Goal: Task Accomplishment & Management: Manage account settings

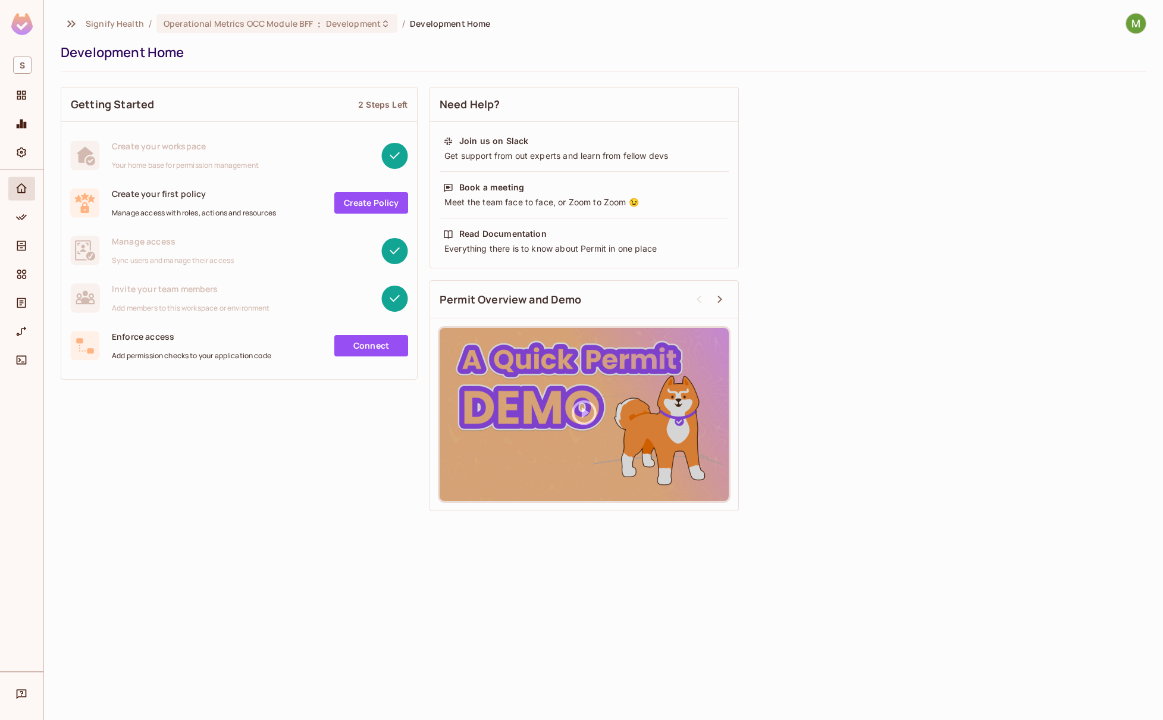
click at [786, 96] on div "Getting Started 2 Steps Left Create your workspace Your home base for permissio…" at bounding box center [603, 299] width 1085 height 436
click at [265, 23] on span "Operational Metrics OCC Module BFF" at bounding box center [238, 23] width 149 height 11
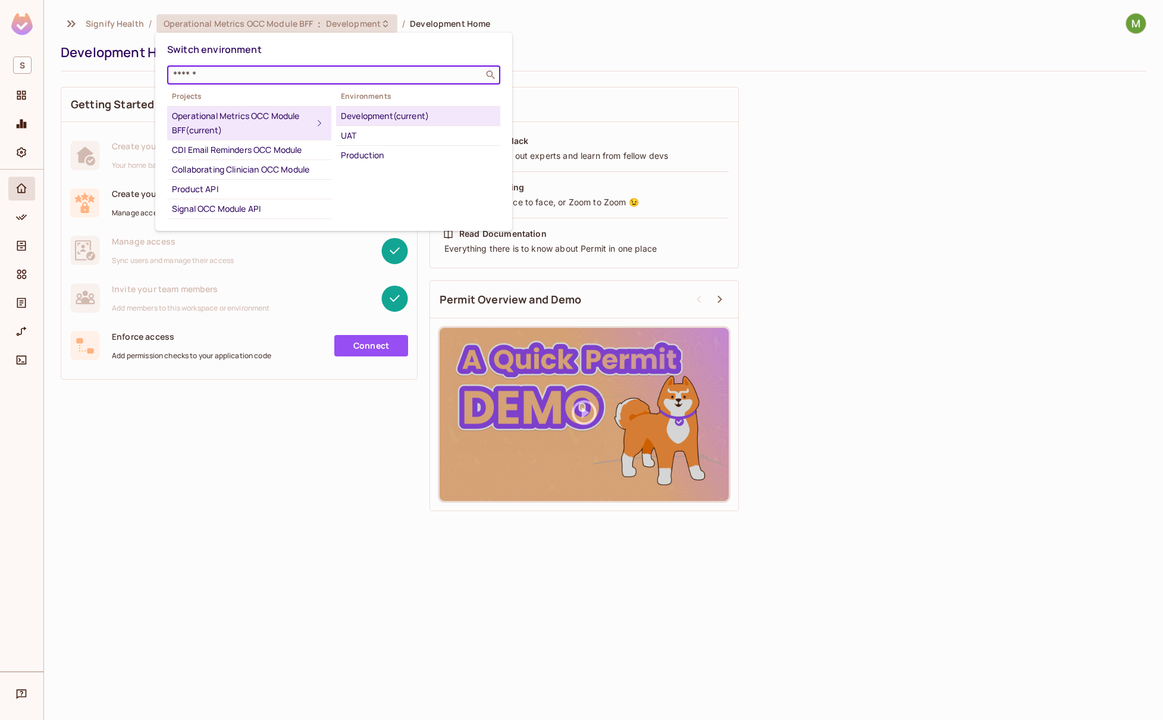
click at [259, 71] on input "text" at bounding box center [325, 75] width 309 height 12
type input "********"
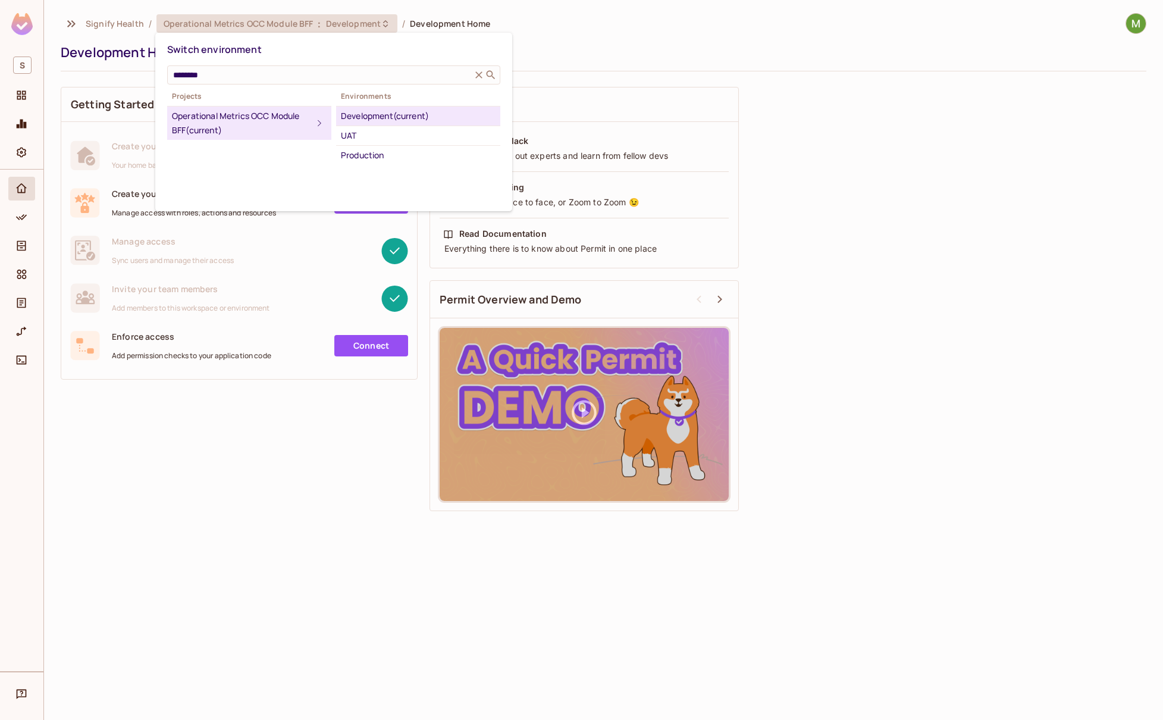
click at [228, 122] on div "Operational Metrics OCC Module BFF (current)" at bounding box center [242, 123] width 140 height 29
click at [482, 73] on icon at bounding box center [479, 75] width 12 height 12
click at [627, 61] on div at bounding box center [581, 360] width 1163 height 720
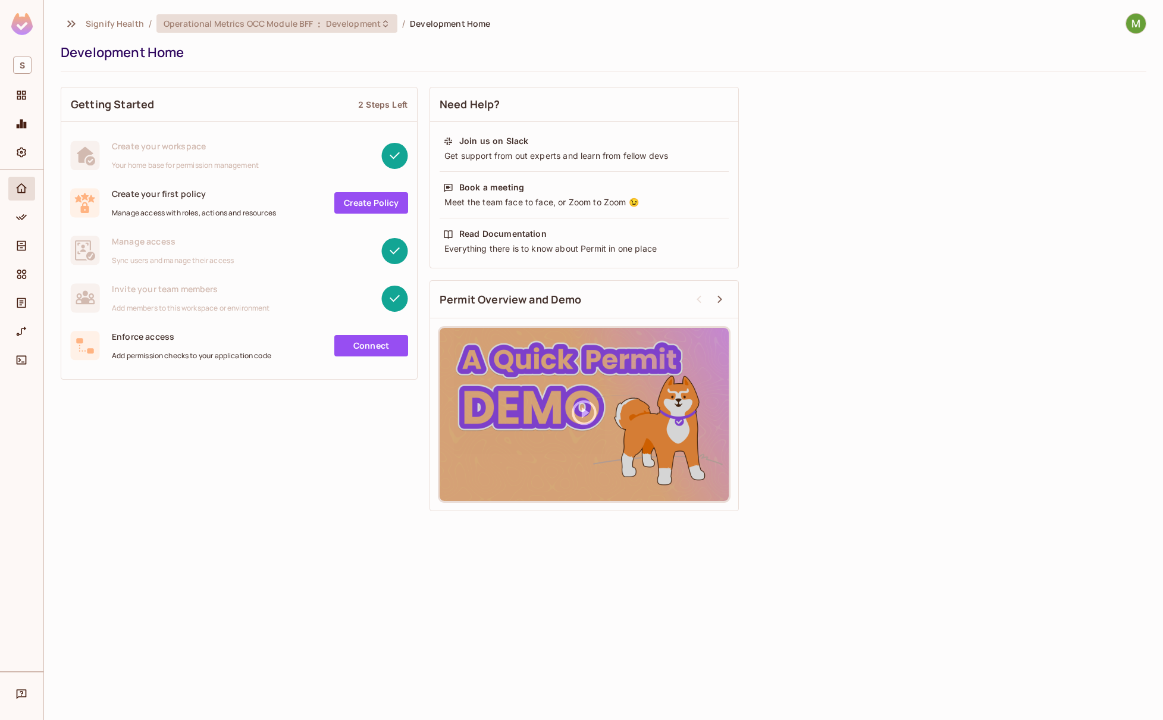
click at [262, 23] on span "Operational Metrics OCC Module BFF" at bounding box center [238, 23] width 149 height 11
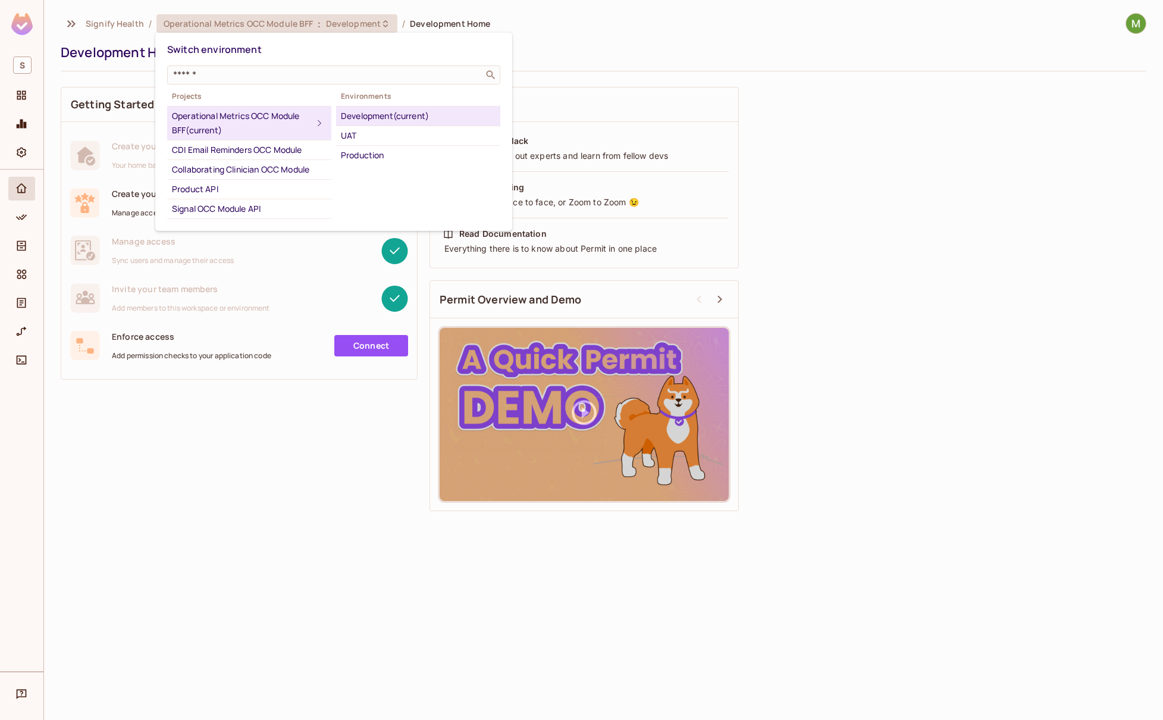
click at [391, 114] on div "Development (current)" at bounding box center [418, 116] width 155 height 14
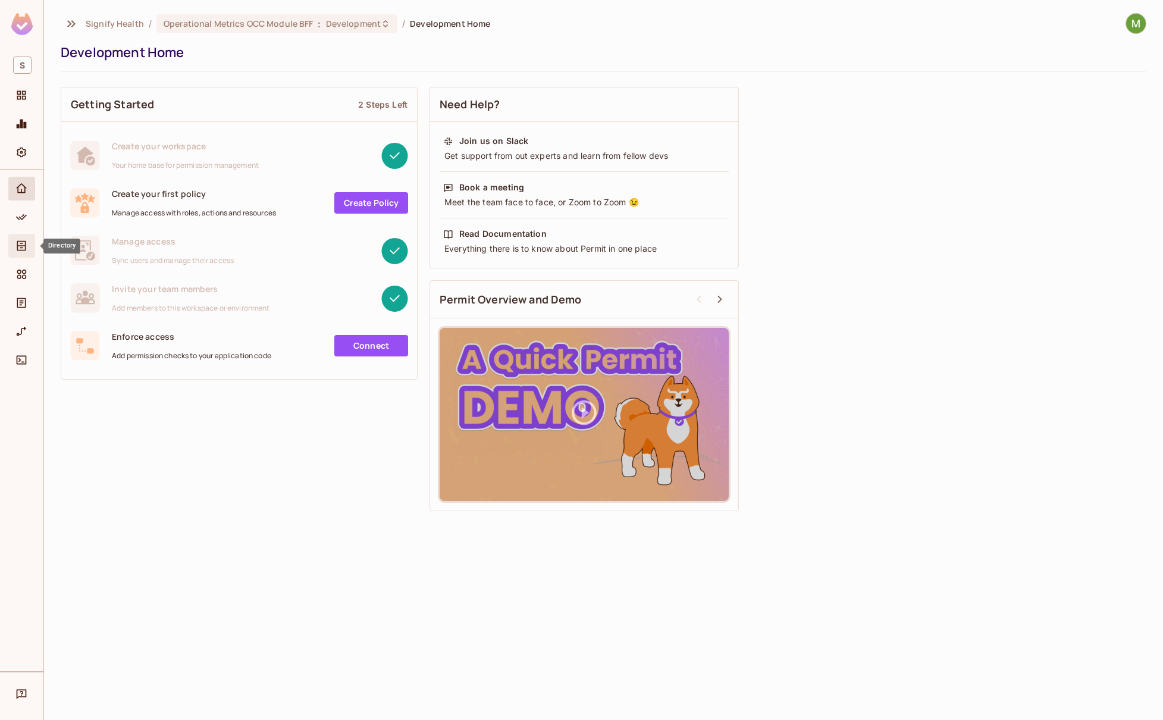
click at [29, 252] on div "Directory" at bounding box center [23, 245] width 20 height 14
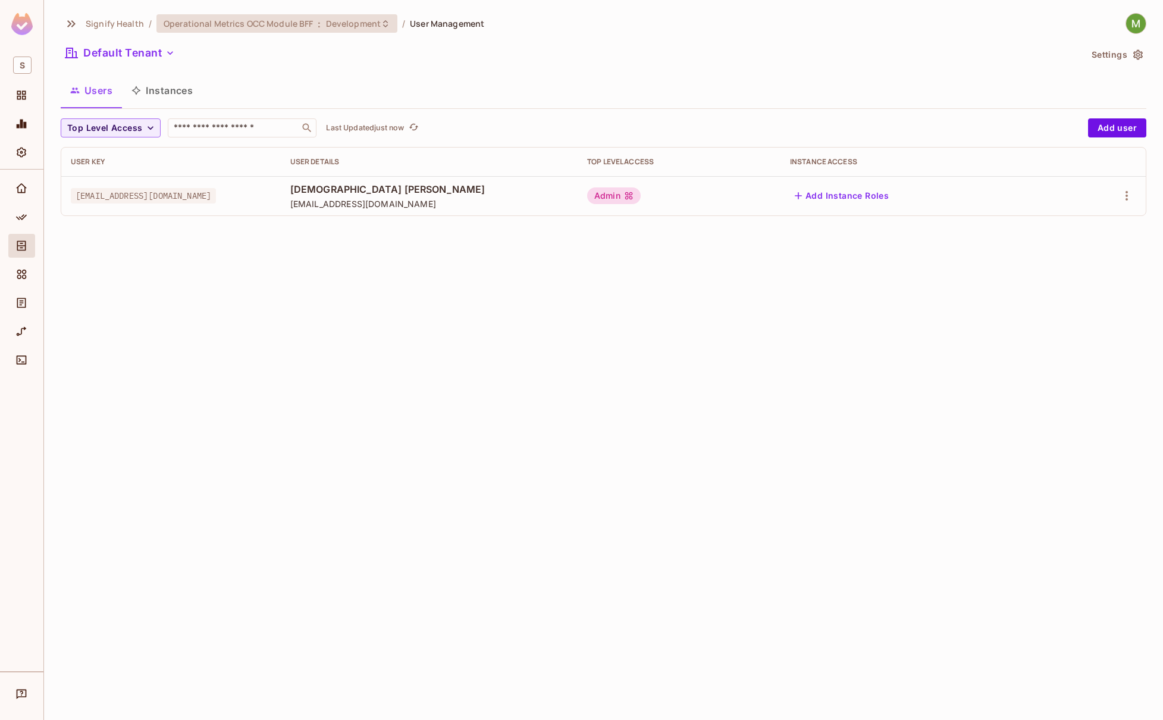
click at [347, 25] on span "Development" at bounding box center [353, 23] width 55 height 11
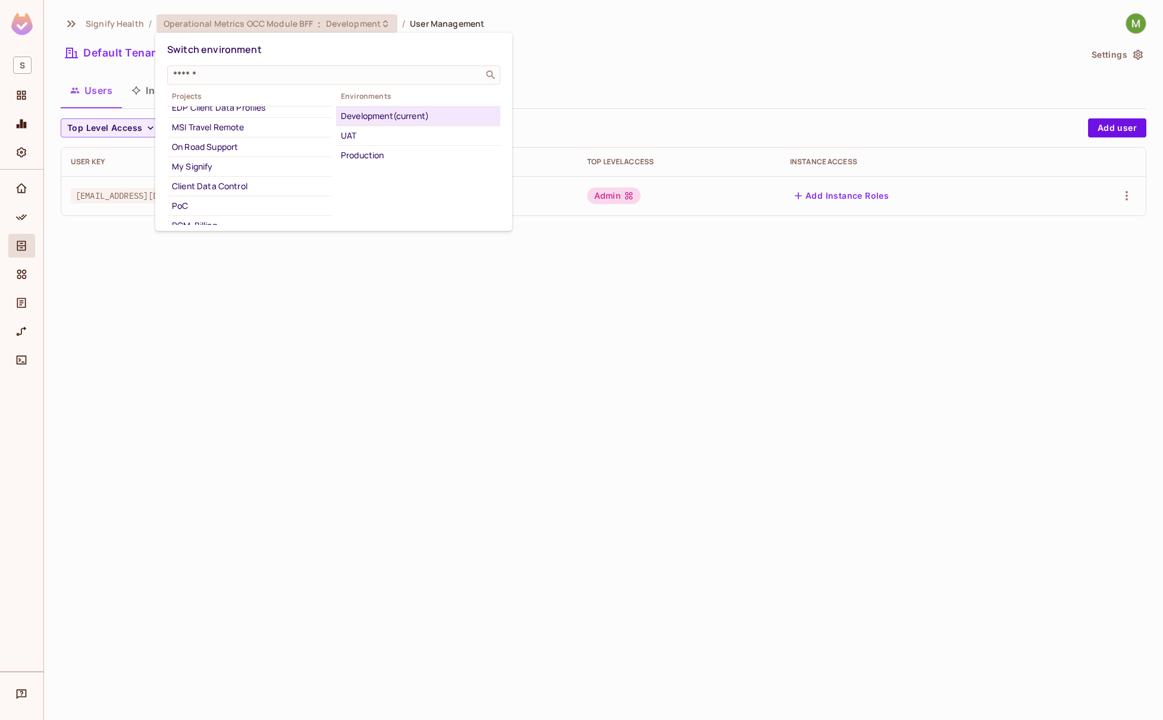
scroll to position [229, 0]
click at [271, 189] on div "PoC" at bounding box center [249, 196] width 155 height 14
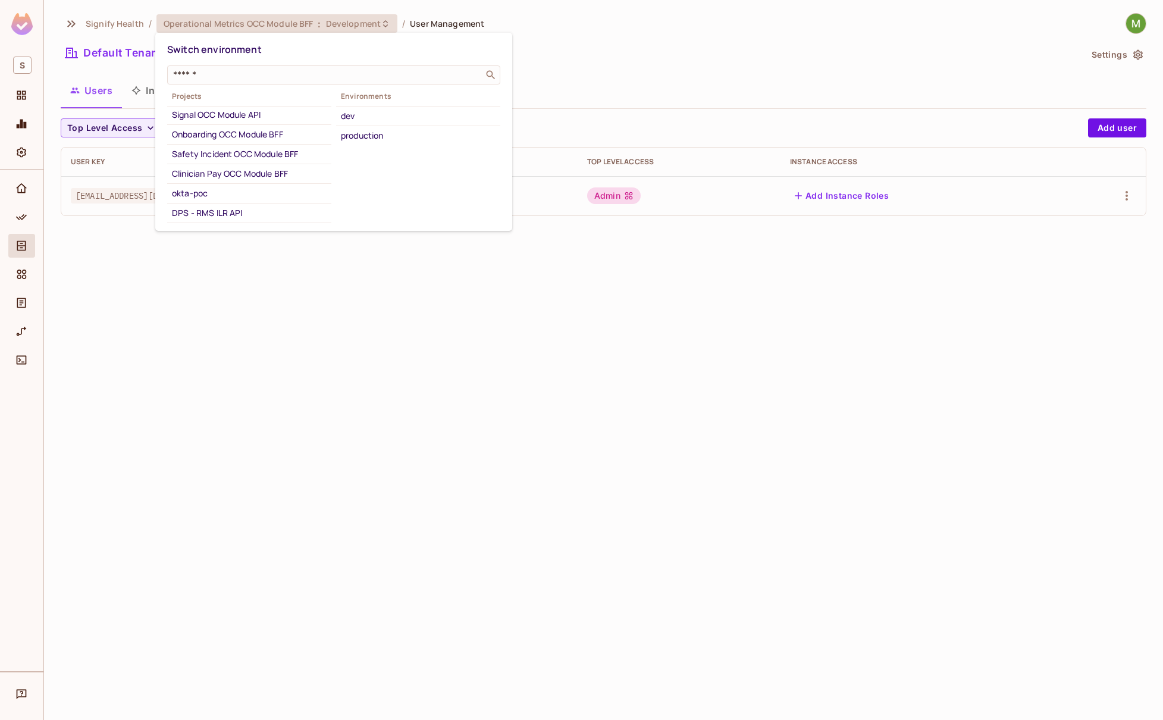
scroll to position [0, 0]
click at [253, 106] on li "Operational Metrics OCC Module BFF (current)" at bounding box center [249, 123] width 164 height 34
drag, startPoint x: 852, startPoint y: 382, endPoint x: 908, endPoint y: 395, distance: 56.7
click at [852, 381] on div at bounding box center [581, 360] width 1163 height 720
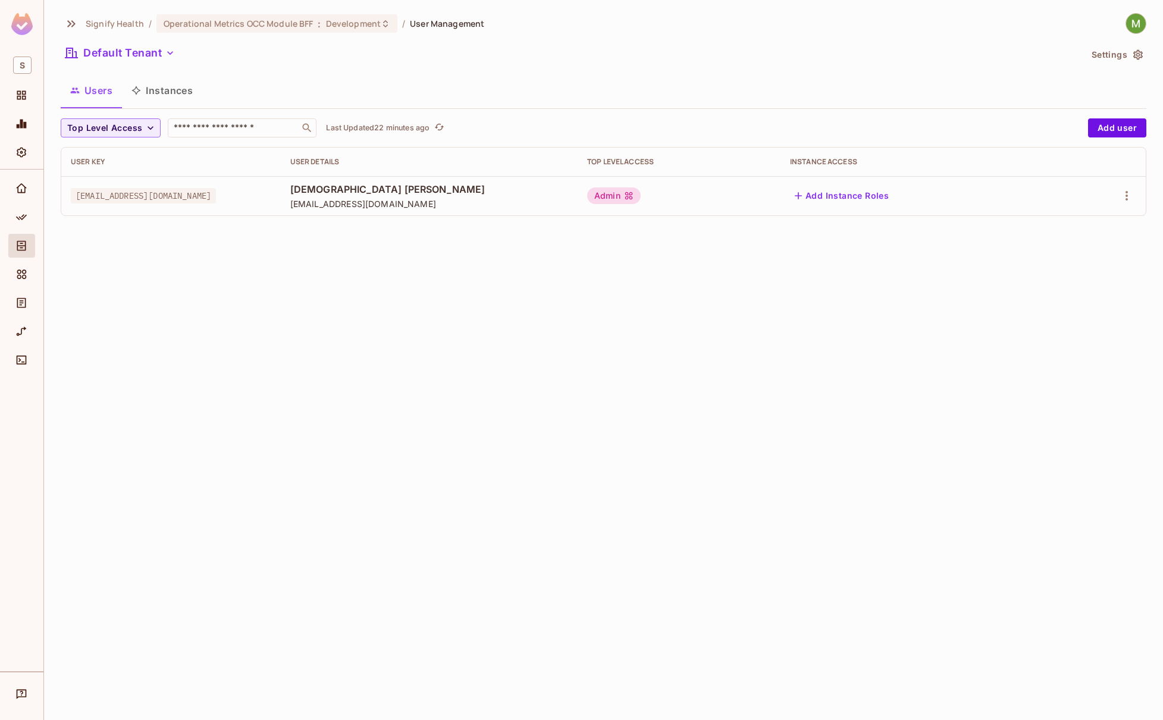
click at [584, 437] on div "Signify Health / Operational Metrics OCC Module BFF : Development / User Manage…" at bounding box center [603, 360] width 1119 height 720
click at [561, 446] on div "Signify Health / Operational Metrics OCC Module BFF : Development / User Manage…" at bounding box center [603, 360] width 1119 height 720
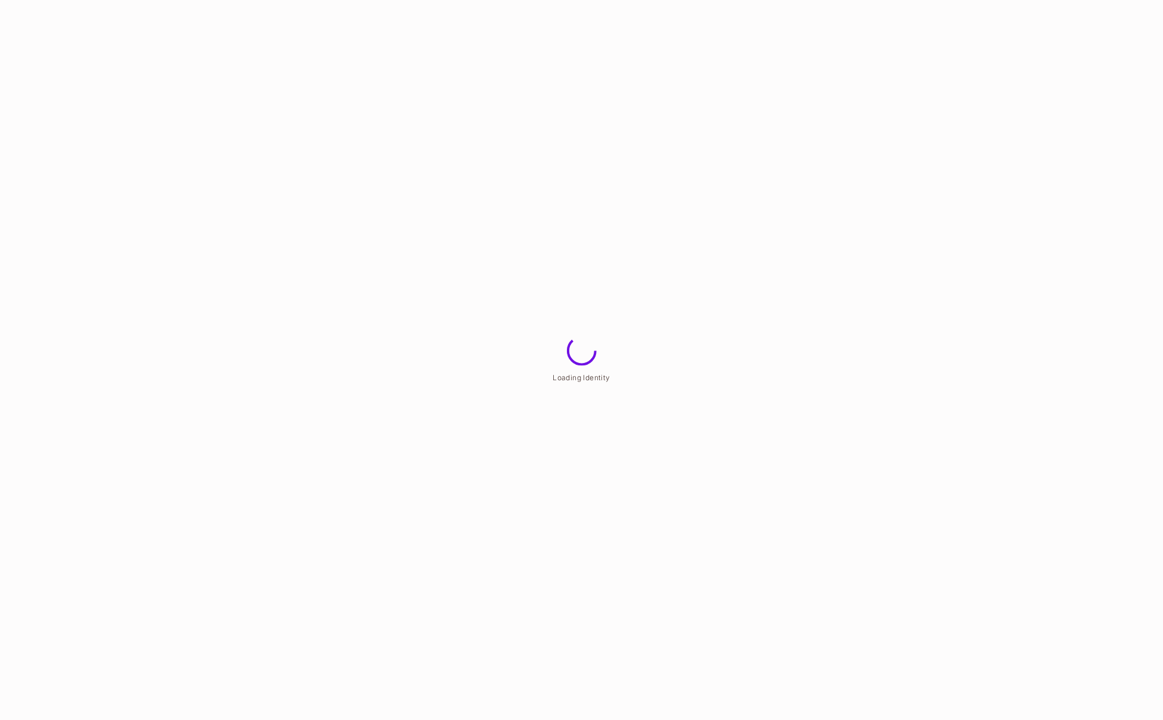
click at [666, 0] on html "Loading Identity" at bounding box center [581, 0] width 1163 height 0
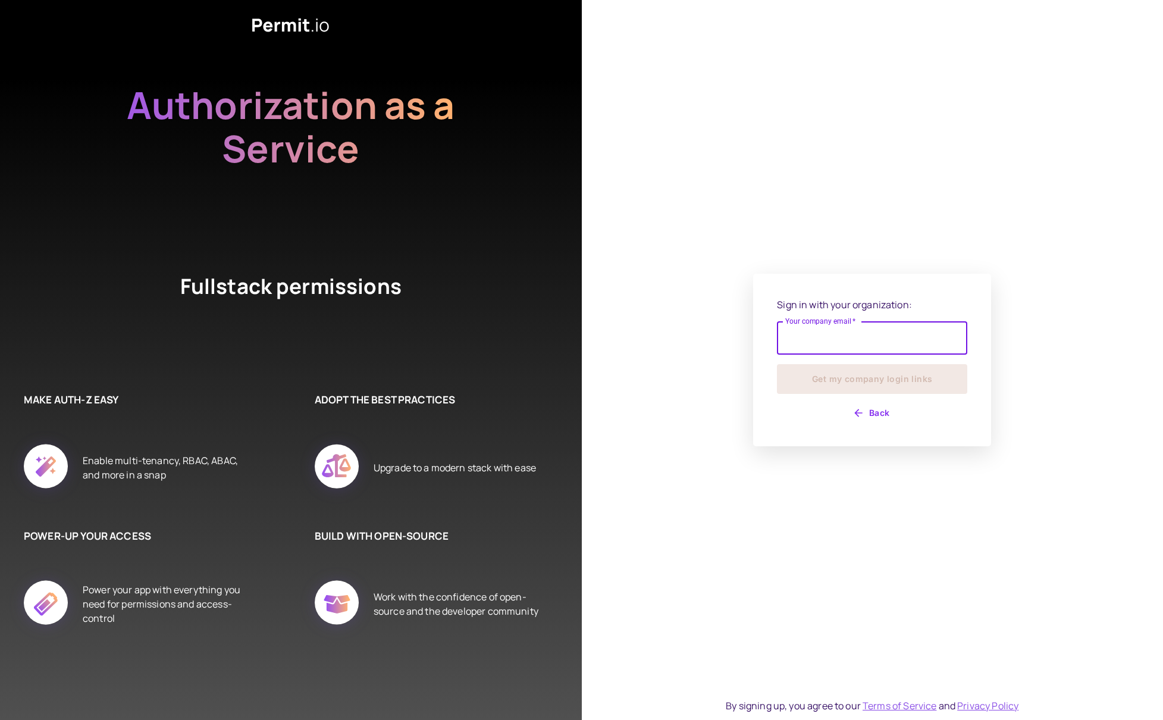
drag, startPoint x: 0, startPoint y: 0, endPoint x: 854, endPoint y: 180, distance: 872.8
click at [854, 180] on div "Sign in with your organization: Your company email   * Your company email   * G…" at bounding box center [873, 360] width 582 height 720
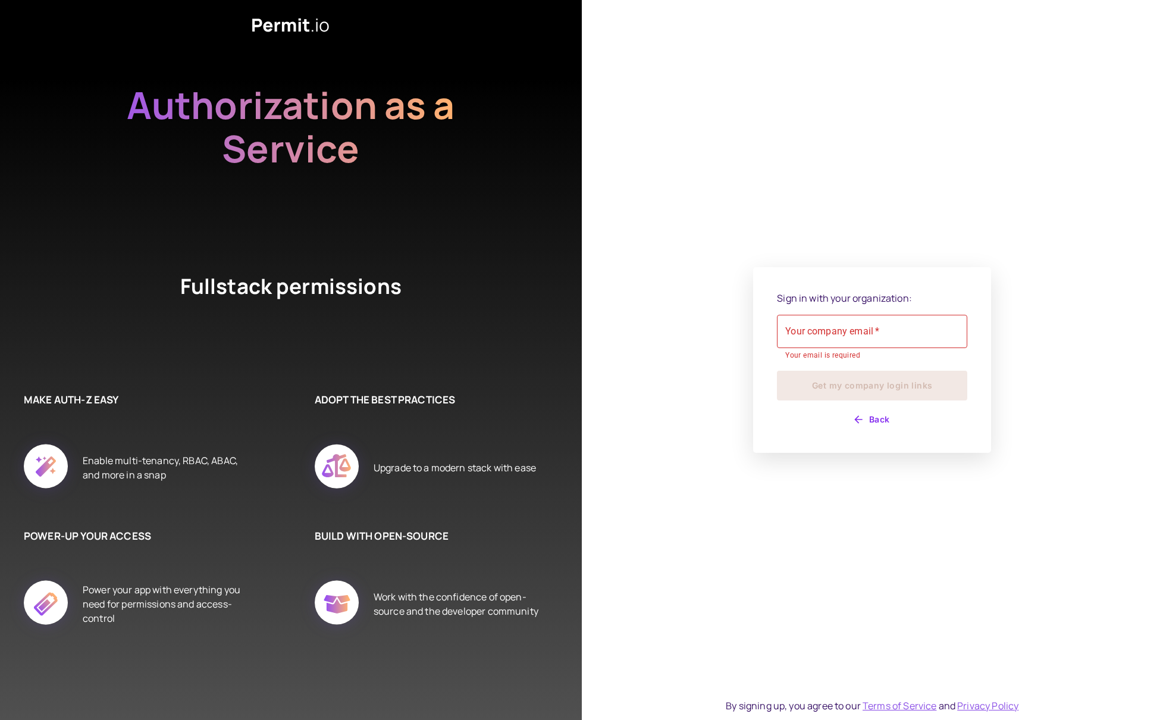
click at [846, 153] on div "Sign in with your organization: Your company email   * Your company email   * Y…" at bounding box center [873, 360] width 582 height 720
click at [916, 162] on div "Sign in with your organization: Your company email   * Your company email   * Y…" at bounding box center [873, 360] width 582 height 720
click at [932, 108] on div "Sign in with your organization: Your company email   * Your company email   * Y…" at bounding box center [873, 360] width 582 height 720
click at [919, 140] on div "Sign in with your organization: Your company email   * Your company email   * Y…" at bounding box center [873, 360] width 582 height 720
click at [916, 213] on div "Sign in with your organization: Your company email   * Your company email   * Y…" at bounding box center [873, 360] width 582 height 720
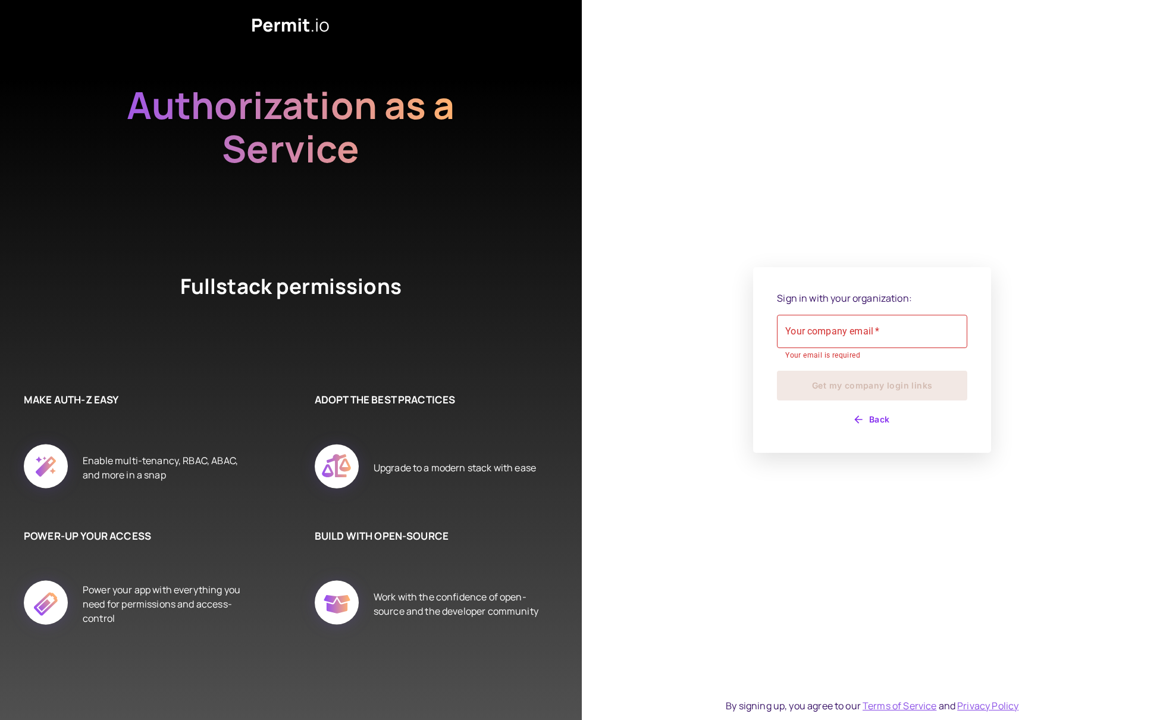
click at [926, 193] on div "Sign in with your organization: Your company email   * Your company email   * Y…" at bounding box center [873, 360] width 582 height 720
click at [799, 205] on div "Sign in with your organization: Your company email   * Your company email   * Y…" at bounding box center [873, 360] width 582 height 720
click at [797, 149] on div "Sign in with your organization: Your company email   * Your company email   * Y…" at bounding box center [873, 360] width 582 height 720
click at [852, 93] on div "Sign in with your organization: Your company email   * Your company email   * Y…" at bounding box center [873, 360] width 582 height 720
click at [865, 101] on div "Sign in with your organization: Your company email   * Your company email   * Y…" at bounding box center [873, 360] width 582 height 720
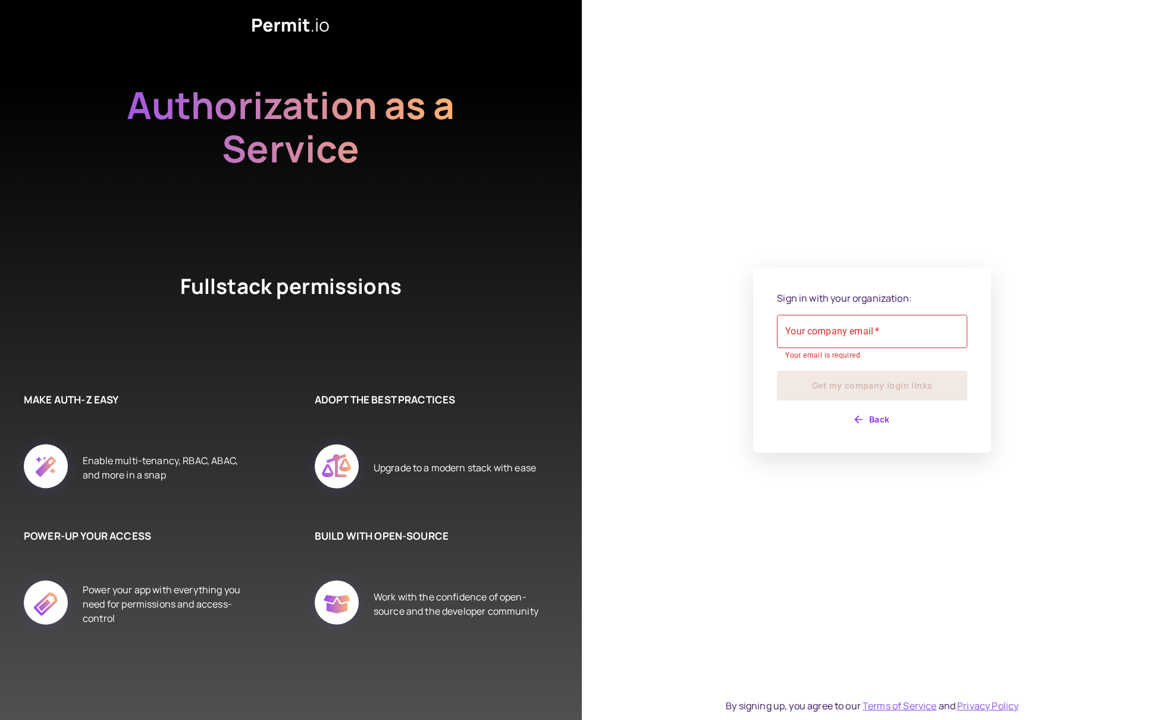
click at [893, 113] on div "Sign in with your organization: Your company email   * Your company email   * Y…" at bounding box center [873, 360] width 582 height 720
click at [919, 149] on div "Sign in with your organization: Your company email   * Your company email   * Y…" at bounding box center [873, 360] width 582 height 720
click at [938, 92] on div "Sign in with your organization: Your company email   * Your company email   * Y…" at bounding box center [873, 360] width 582 height 720
click at [935, 115] on div "Sign in with your organization: Your company email   * Your company email   * Y…" at bounding box center [873, 360] width 582 height 720
click at [916, 182] on div "Sign in with your organization: Your company email   * Your company email   * Y…" at bounding box center [873, 360] width 582 height 720
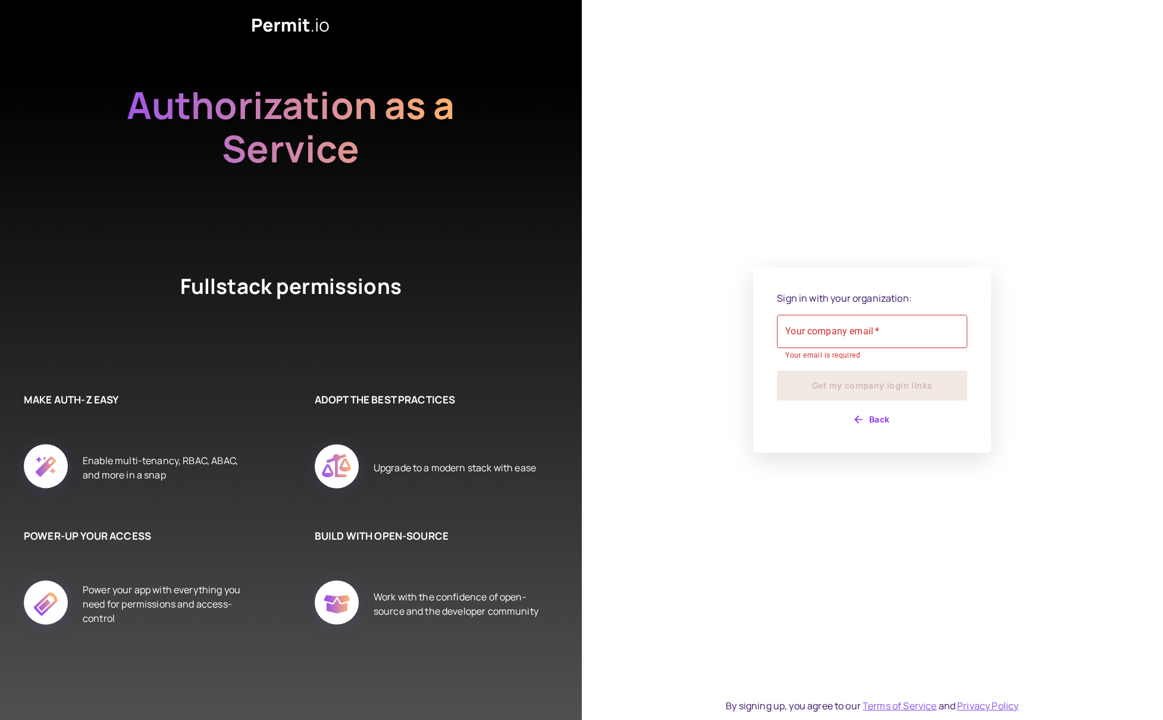
click at [909, 120] on div "Sign in with your organization: Your company email   * Your company email   * Y…" at bounding box center [873, 360] width 582 height 720
click at [952, 161] on div "Sign in with your organization: Your company email   * Your company email   * Y…" at bounding box center [873, 360] width 582 height 720
click at [913, 207] on div "Sign in with your organization: Your company email   * Your company email   * Y…" at bounding box center [873, 360] width 582 height 720
click at [873, 231] on div "Sign in with your organization: Your company email   * Your company email   * Y…" at bounding box center [873, 360] width 582 height 720
click at [868, 194] on div "Sign in with your organization: Your company email   * Your company email   * Y…" at bounding box center [873, 360] width 582 height 720
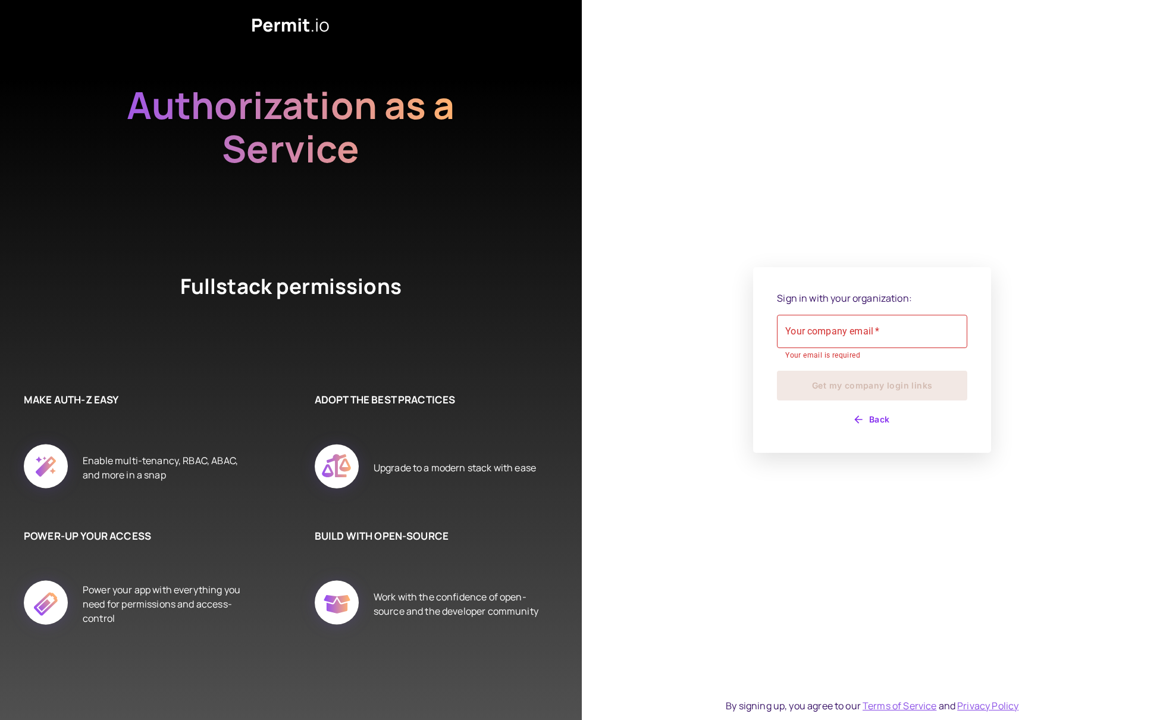
click at [879, 170] on div "Sign in with your organization: Your company email   * Your company email   * Y…" at bounding box center [873, 360] width 582 height 720
click at [989, 208] on div "Sign in with your organization: Your company email   * Your company email   * Y…" at bounding box center [873, 360] width 582 height 720
click at [682, 114] on div "Sign in with your organization: Your company email   * Your company email   * Y…" at bounding box center [873, 360] width 582 height 720
click at [694, 114] on div "Sign in with your organization: Your company email   * Your company email   * Y…" at bounding box center [873, 360] width 582 height 720
click at [695, 114] on div "Sign in with your organization: Your company email   * Your company email   * Y…" at bounding box center [873, 360] width 582 height 720
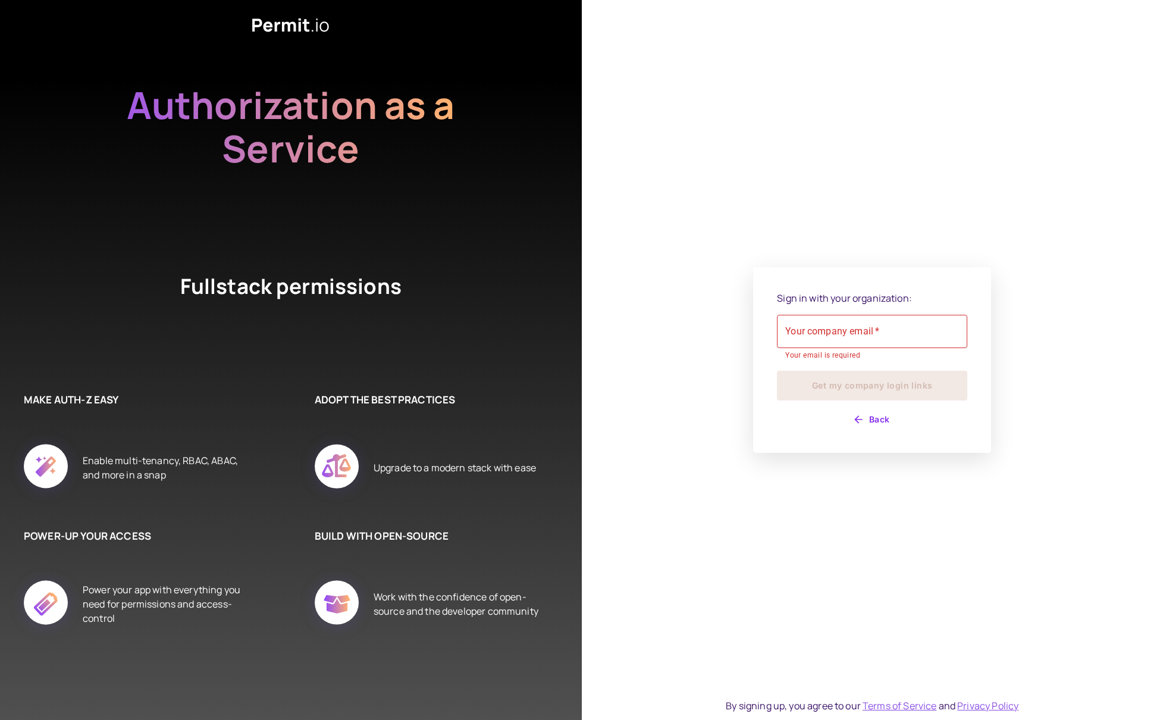
click at [703, 115] on div "Sign in with your organization: Your company email   * Your company email   * Y…" at bounding box center [873, 360] width 582 height 720
click at [683, 116] on div "Sign in with your organization: Your company email   * Your company email   * Y…" at bounding box center [873, 360] width 582 height 720
click at [729, 117] on div "Sign in with your organization: Your company email   * Your company email   * Y…" at bounding box center [873, 360] width 582 height 720
click at [730, 117] on div "Sign in with your organization: Your company email   * Your company email   * Y…" at bounding box center [873, 360] width 582 height 720
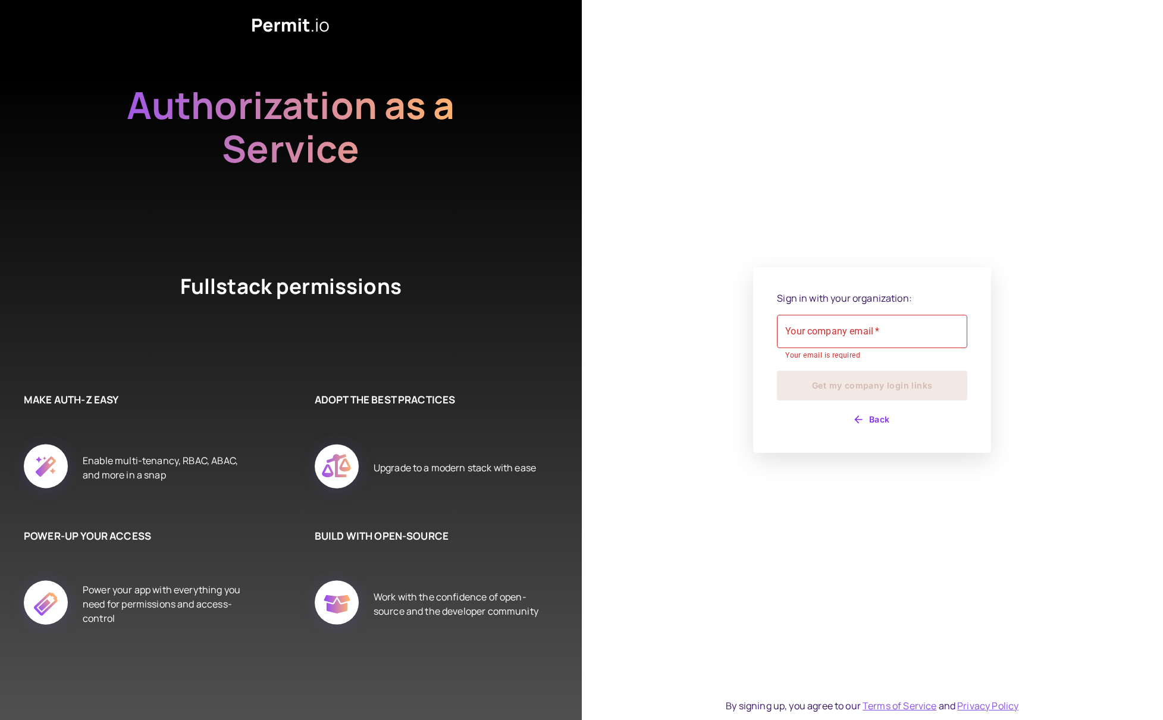
click at [724, 39] on div "Sign in with your organization: Your company email   * Your company email   * Y…" at bounding box center [873, 360] width 582 height 720
